Goal: Use online tool/utility: Utilize a website feature to perform a specific function

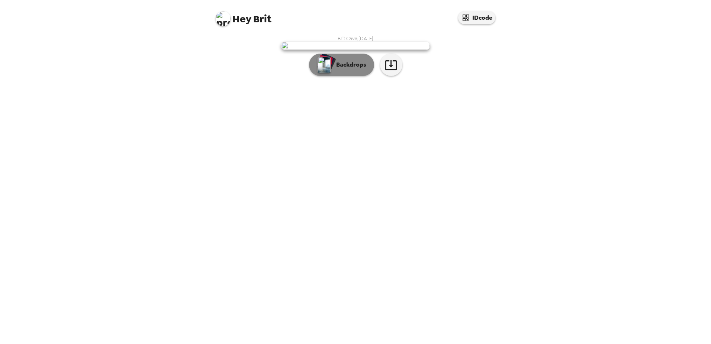
click at [351, 69] on p "Backdrops" at bounding box center [349, 64] width 34 height 9
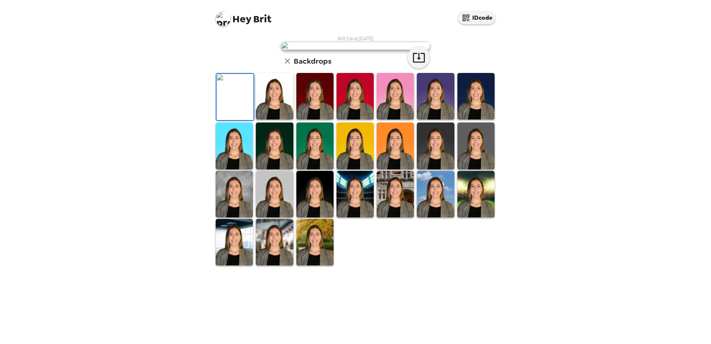
click at [267, 119] on img at bounding box center [274, 96] width 37 height 46
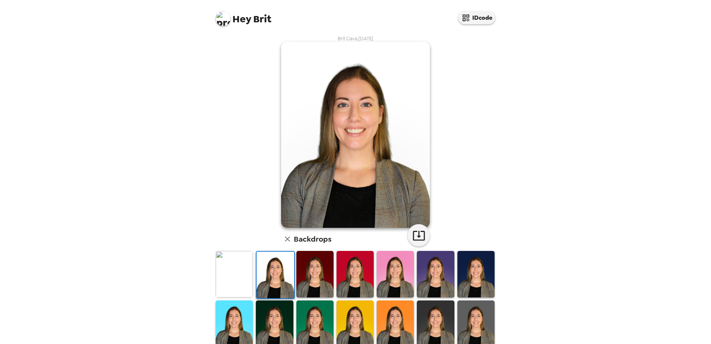
click at [308, 277] on img at bounding box center [314, 274] width 37 height 46
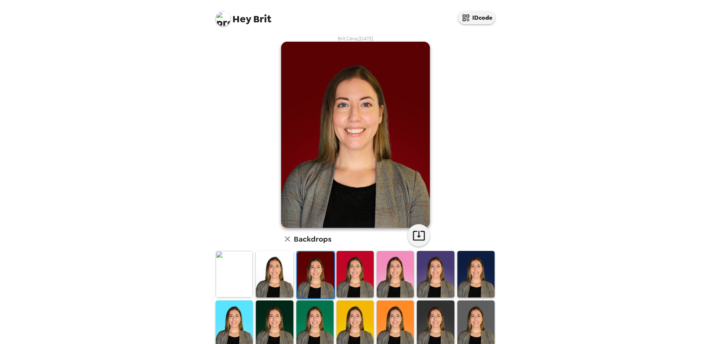
click at [354, 276] on img at bounding box center [355, 274] width 37 height 46
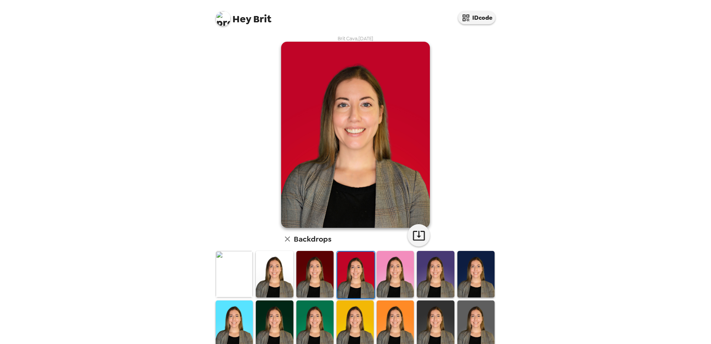
click at [354, 277] on img at bounding box center [395, 274] width 37 height 46
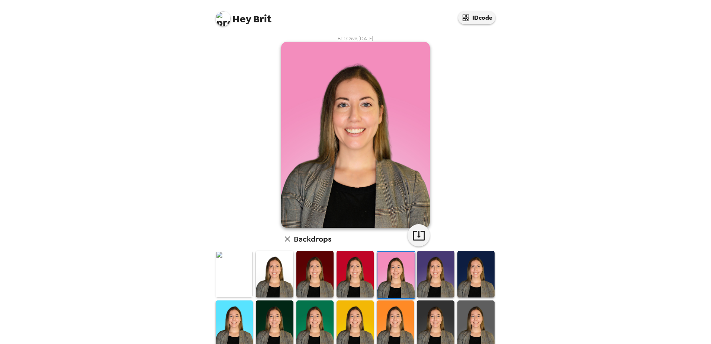
click at [354, 273] on img at bounding box center [435, 274] width 37 height 46
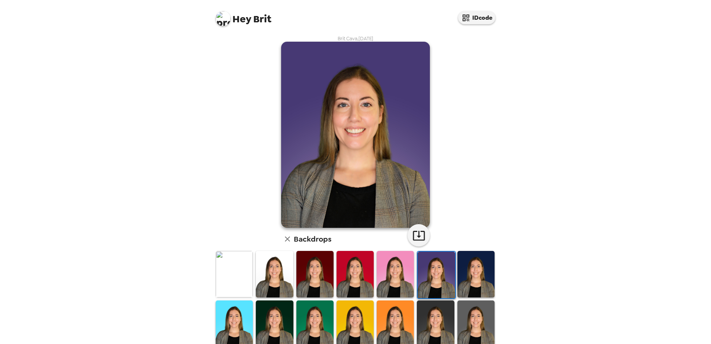
click at [354, 267] on img at bounding box center [475, 274] width 37 height 46
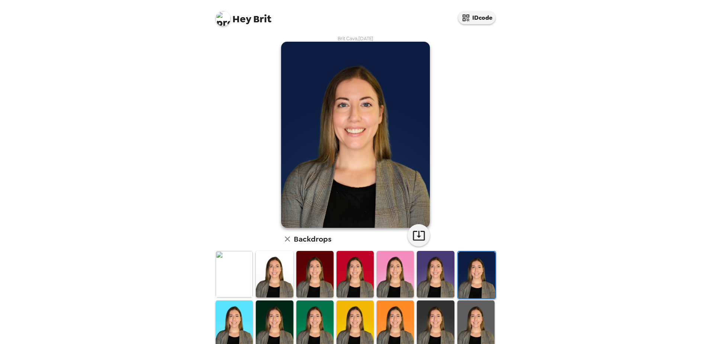
scroll to position [37, 0]
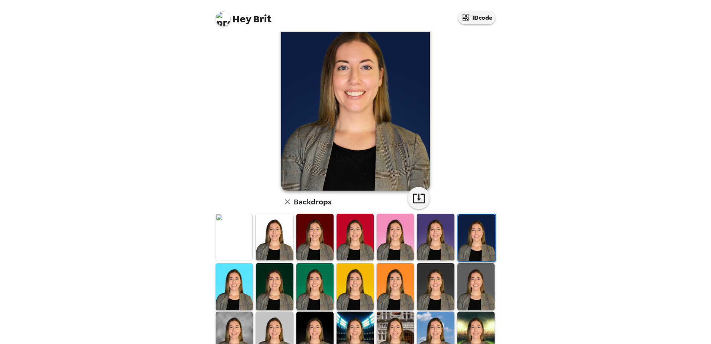
click at [236, 313] on img at bounding box center [234, 334] width 37 height 46
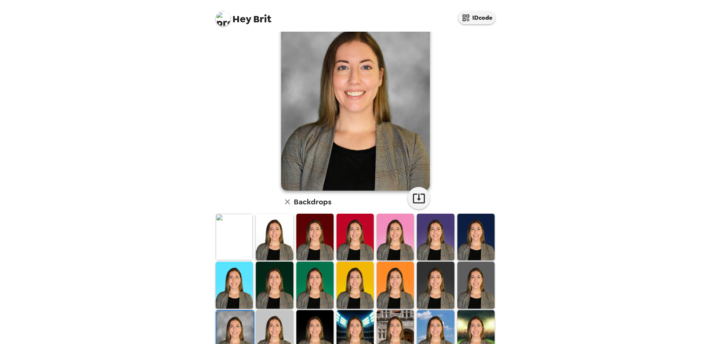
click at [302, 314] on img at bounding box center [314, 333] width 37 height 46
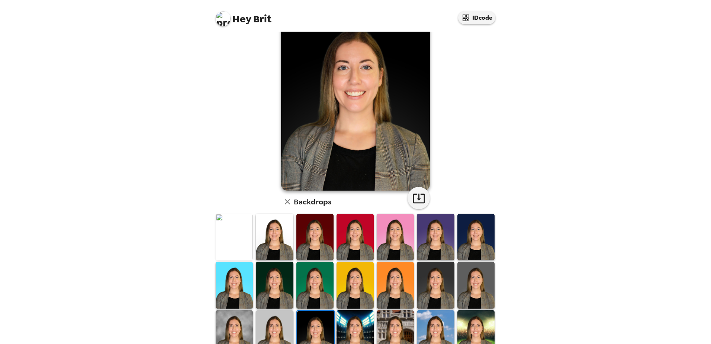
click at [279, 319] on img at bounding box center [274, 333] width 37 height 46
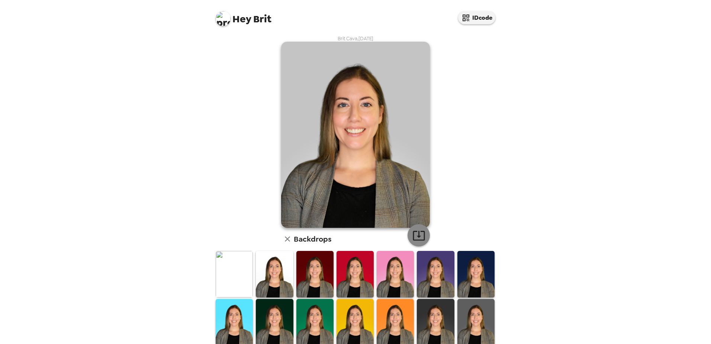
click at [422, 232] on button "button" at bounding box center [419, 235] width 22 height 22
click at [292, 268] on img at bounding box center [274, 274] width 37 height 46
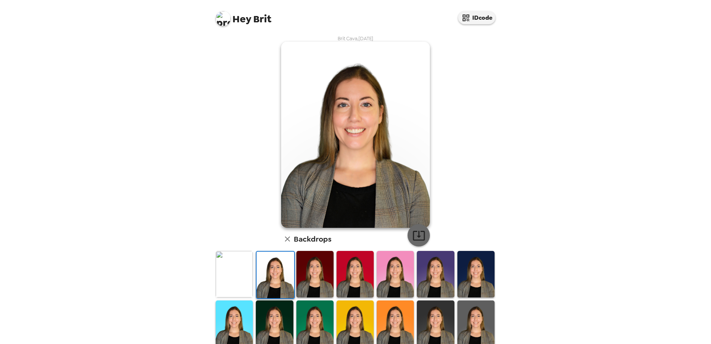
drag, startPoint x: 419, startPoint y: 231, endPoint x: 422, endPoint y: 228, distance: 4.0
click at [419, 231] on icon "button" at bounding box center [419, 236] width 12 height 10
click at [228, 265] on img at bounding box center [234, 274] width 37 height 46
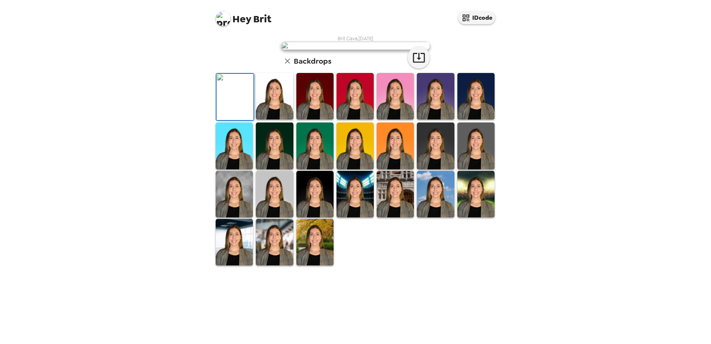
click at [355, 50] on img at bounding box center [355, 46] width 149 height 8
